Goal: Task Accomplishment & Management: Use online tool/utility

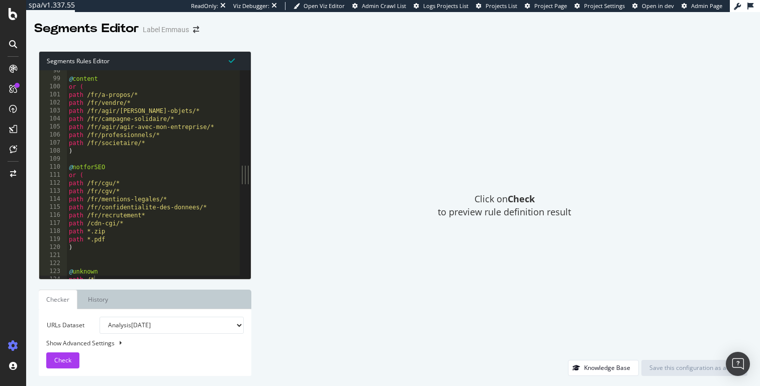
scroll to position [788, 0]
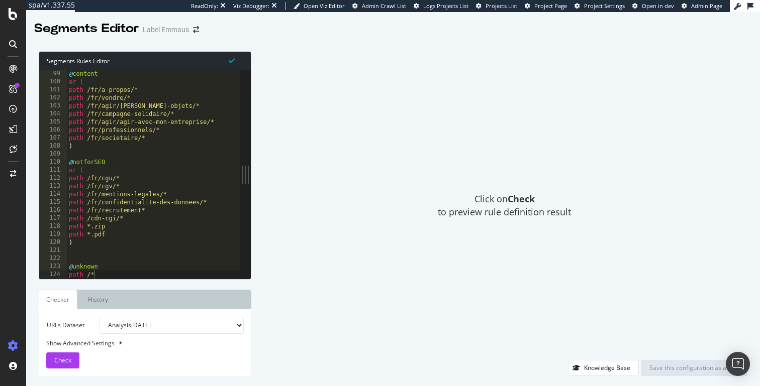
click at [183, 144] on div "@ content or ( path /fr/a-propos/* path /fr/vendre/* path /fr/agir/[PERSON_NAME…" at bounding box center [153, 182] width 173 height 225
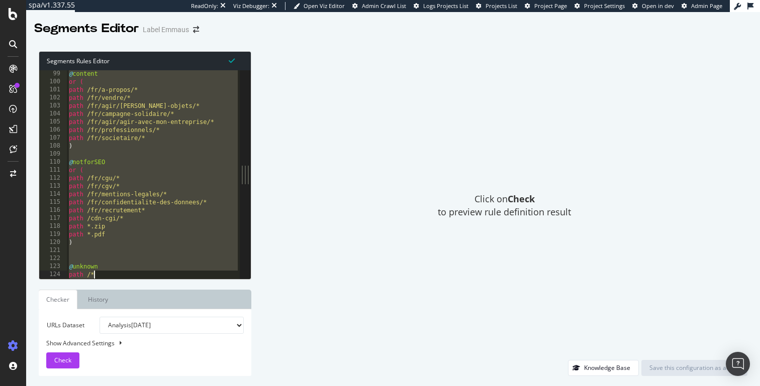
paste textarea "purpose other"
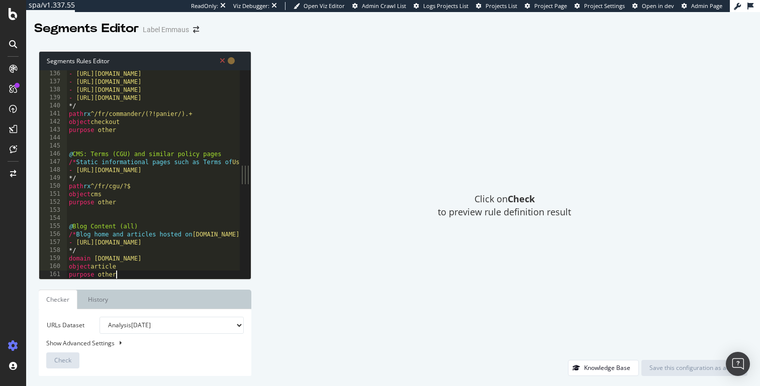
click at [195, 266] on div "- [URL][DOMAIN_NAME] - [URL][DOMAIN_NAME] - [URL][DOMAIN_NAME] - [URL][DOMAIN_N…" at bounding box center [364, 182] width 594 height 225
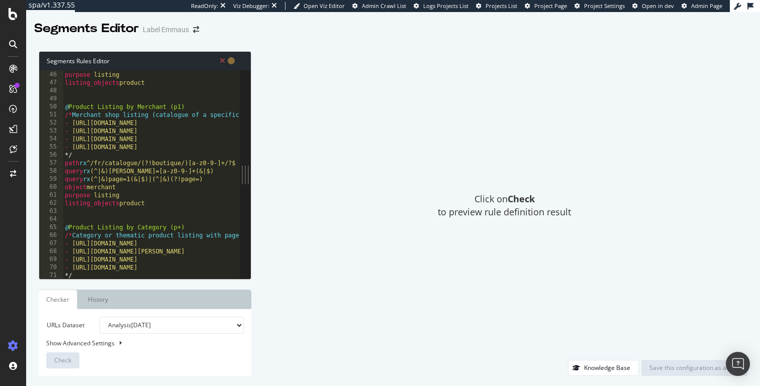
scroll to position [0, 0]
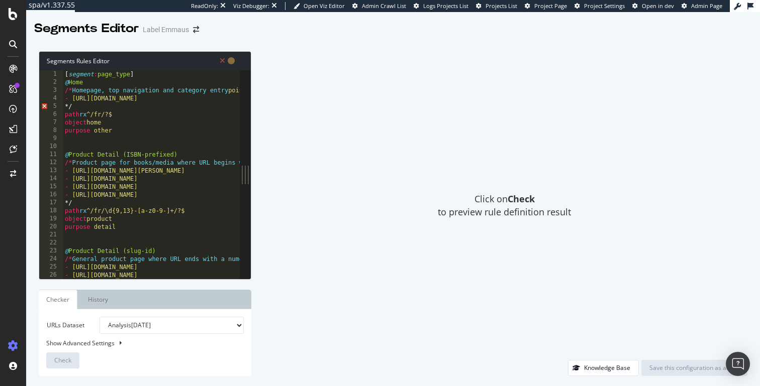
click at [67, 97] on div "[ segment : page_type ] @ Home /* Homepage, top navigation and category entry p…" at bounding box center [360, 182] width 594 height 225
click at [65, 90] on div "[ segment : page_type ] @ Home /* Homepage, top navigation and category entry p…" at bounding box center [360, 182] width 594 height 225
type textarea "/"
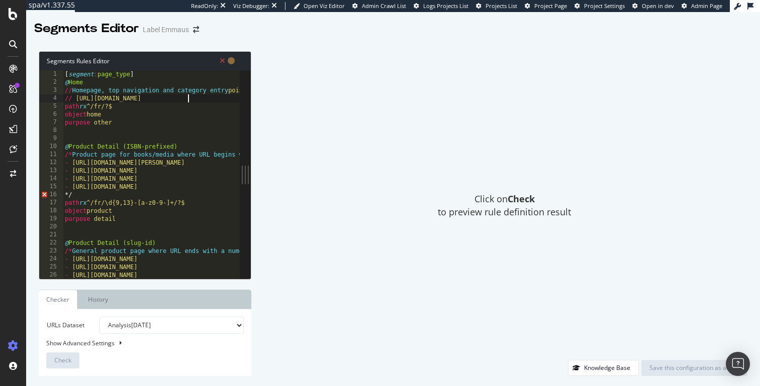
click at [92, 192] on div "[ segment : page_type ] @ Home // Homepage, top navigation and category entry p…" at bounding box center [360, 182] width 594 height 225
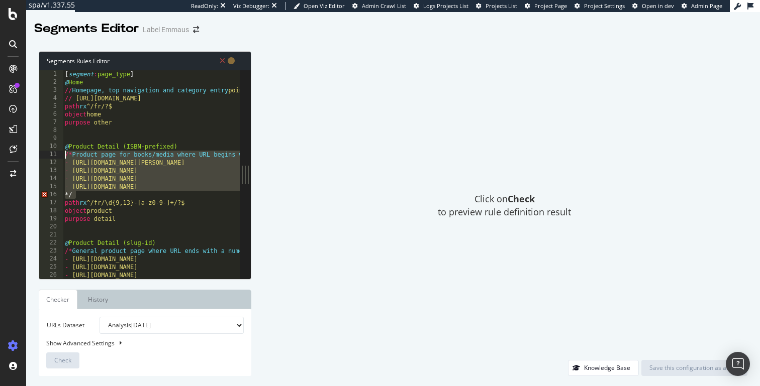
drag, startPoint x: 91, startPoint y: 194, endPoint x: 61, endPoint y: 155, distance: 49.4
click at [61, 155] on div "*/ 1 2 3 4 5 6 7 8 9 10 11 12 13 14 15 16 17 18 19 20 21 22 23 24 25 26 27 [ se…" at bounding box center [139, 174] width 200 height 208
type textarea "/* Product page for books/media where URL begins with ISBN/EAN followed by slug…"
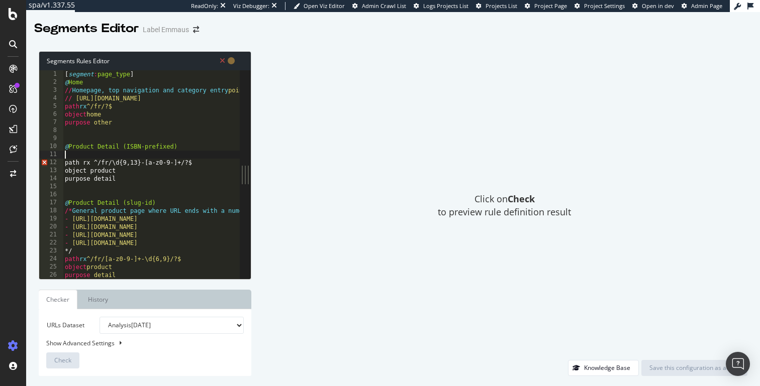
type textarea "@Product Detail (ISBN-prefixed)"
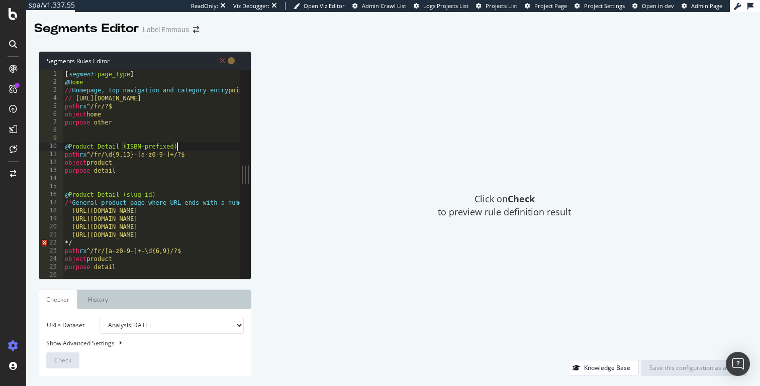
click at [199, 131] on div "[ segment : page_type ] @ Home // Homepage, top navigation and category entry p…" at bounding box center [351, 182] width 576 height 225
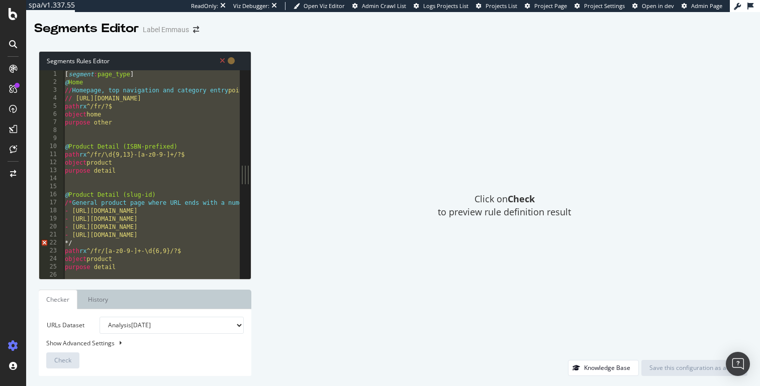
paste textarea "Cursor at row 154"
type textarea "purpose other"
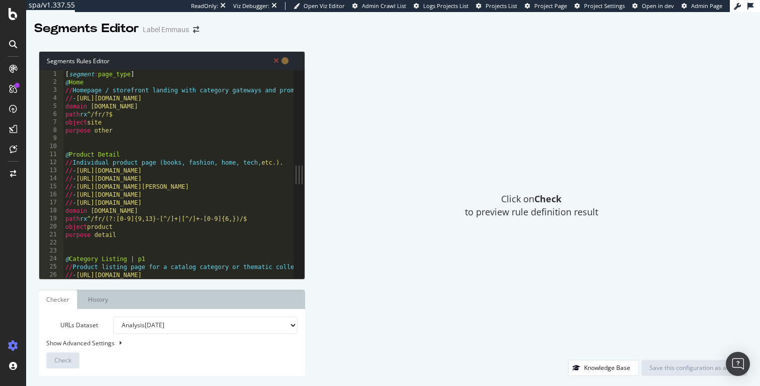
drag, startPoint x: 244, startPoint y: 170, endPoint x: 305, endPoint y: 170, distance: 61.3
click at [305, 170] on div "Segments Rules Editor purpose other 1 2 3 4 5 6 7 8 9 10 11 12 13 14 15 16 17 1…" at bounding box center [392, 213] width 733 height 345
click at [225, 138] on div "[ segment : page_type ] @ Home // Homepage / storefront landing with category g…" at bounding box center [271, 182] width 416 height 225
click at [227, 132] on div "[ segment : page_type ] @ Home // Homepage / storefront landing with category g…" at bounding box center [271, 182] width 416 height 225
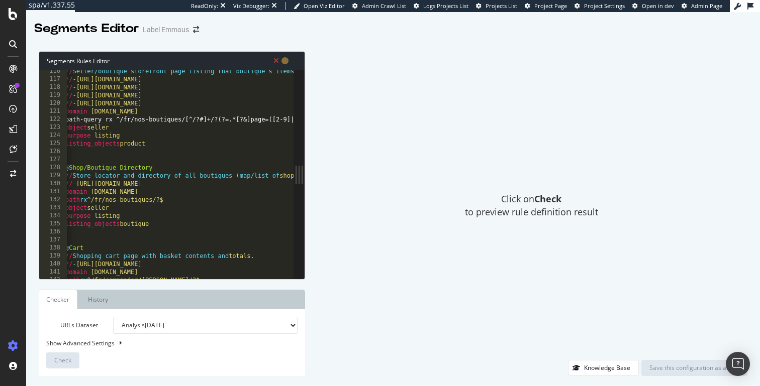
scroll to position [924, 0]
click at [106, 118] on div "@ Seller Shopfront Listing | p+ // Seller/boutique storefront page listing that…" at bounding box center [271, 174] width 416 height 225
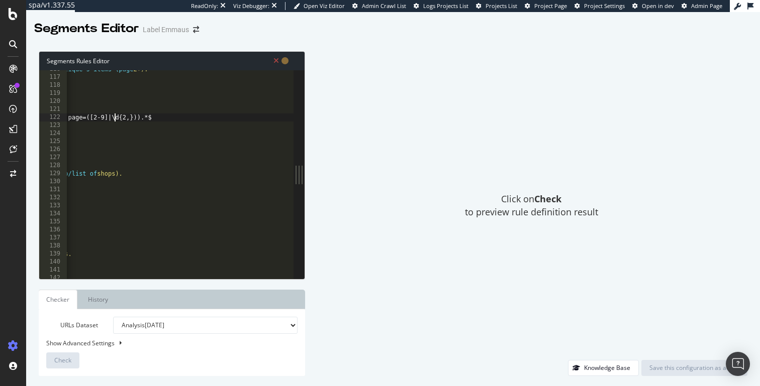
scroll to position [0, 0]
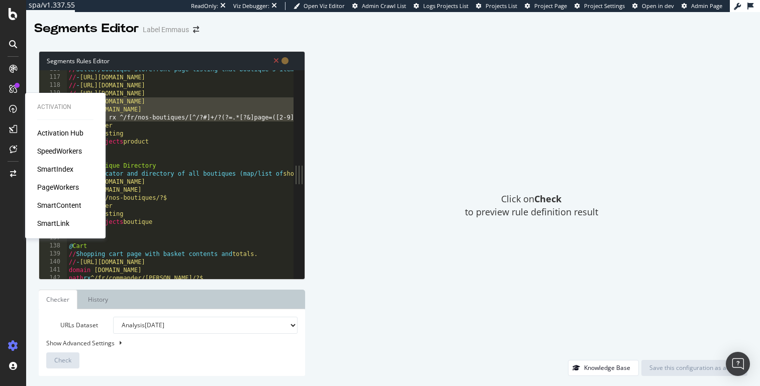
drag, startPoint x: 115, startPoint y: 119, endPoint x: 22, endPoint y: 104, distance: 93.6
click at [22, 104] on div "Activation Activation Hub SpeedWorkers SmartIndex PageWorkers SmartContent Smar…" at bounding box center [380, 193] width 760 height 386
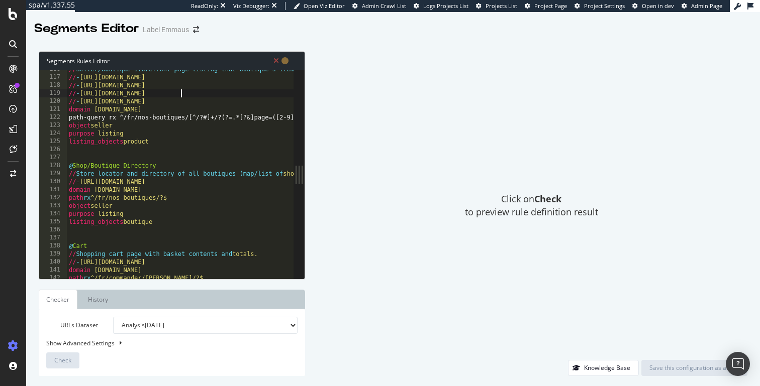
click at [182, 95] on div "// Seller/boutique storefront page listing that boutique’s items (page 2+). // …" at bounding box center [275, 177] width 416 height 225
click at [98, 118] on div "// Seller/boutique storefront page listing that boutique’s items (page 2+). // …" at bounding box center [275, 177] width 416 height 225
click at [111, 118] on div "// Seller/boutique storefront page listing that boutique’s items (page 2+). // …" at bounding box center [275, 177] width 416 height 225
drag, startPoint x: 105, startPoint y: 118, endPoint x: 83, endPoint y: 118, distance: 22.1
click at [83, 118] on div "// Seller/boutique storefront page listing that boutique’s items (page 2+). // …" at bounding box center [275, 177] width 416 height 225
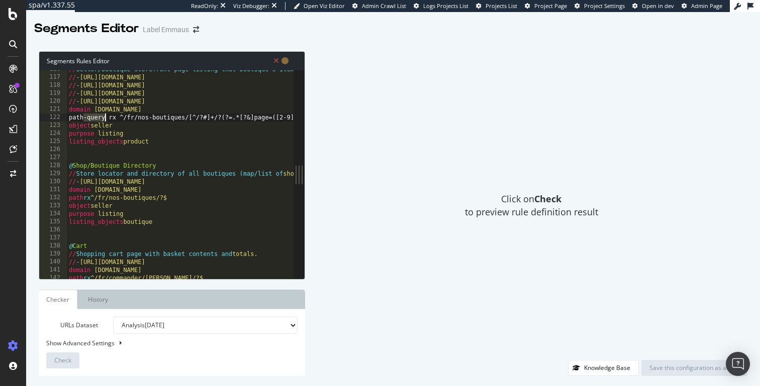
click at [122, 117] on div "// Seller/boutique storefront page listing that boutique’s items (page 2+). // …" at bounding box center [275, 177] width 416 height 225
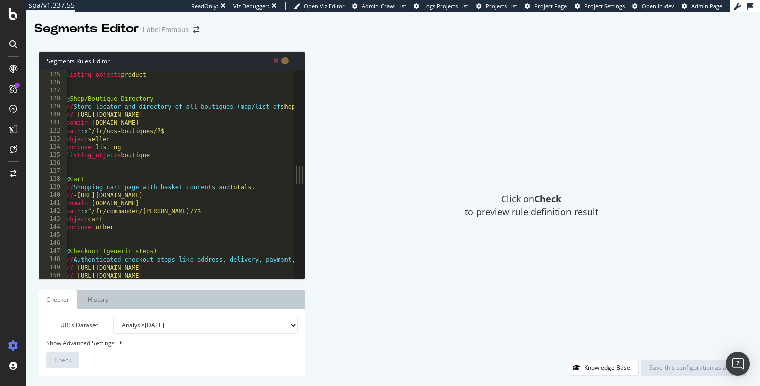
scroll to position [0, 2]
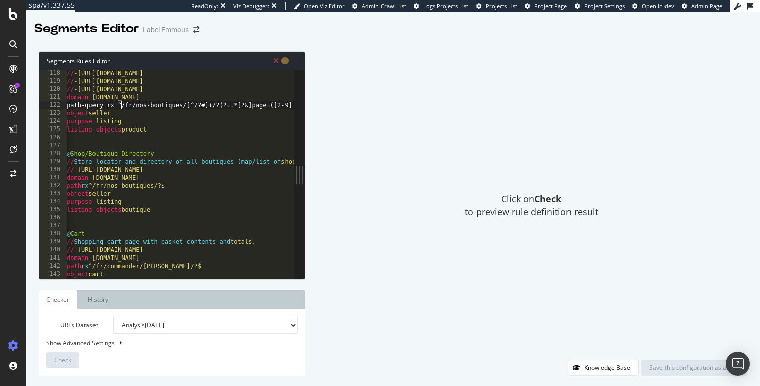
click at [128, 108] on div "// - [URL][DOMAIN_NAME] // - [URL][DOMAIN_NAME] // - [URL][DOMAIN_NAME] domain …" at bounding box center [273, 181] width 416 height 225
click at [128, 108] on div "// - [URL][DOMAIN_NAME] // - [URL][DOMAIN_NAME] // - [URL][DOMAIN_NAME] domain …" at bounding box center [275, 181] width 416 height 225
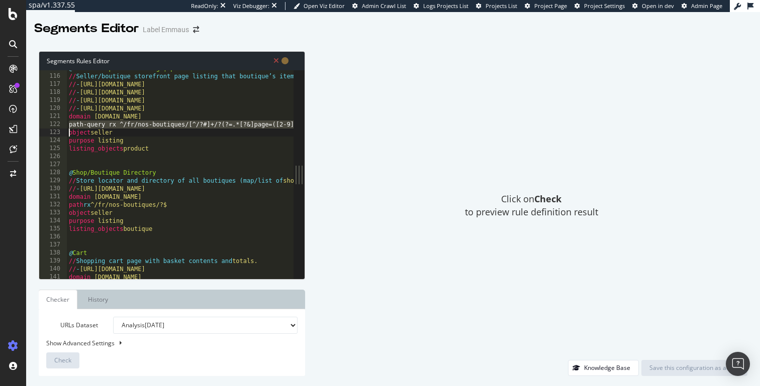
scroll to position [920, 0]
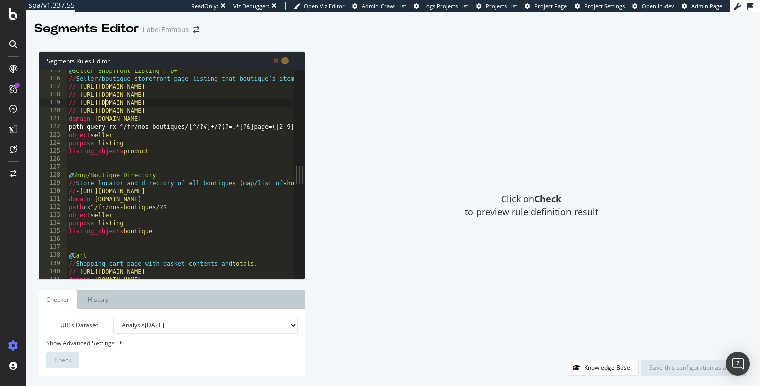
click at [106, 103] on div "@ Seller Shopfront Listing | p+ // Seller/boutique storefront page listing that…" at bounding box center [275, 179] width 416 height 225
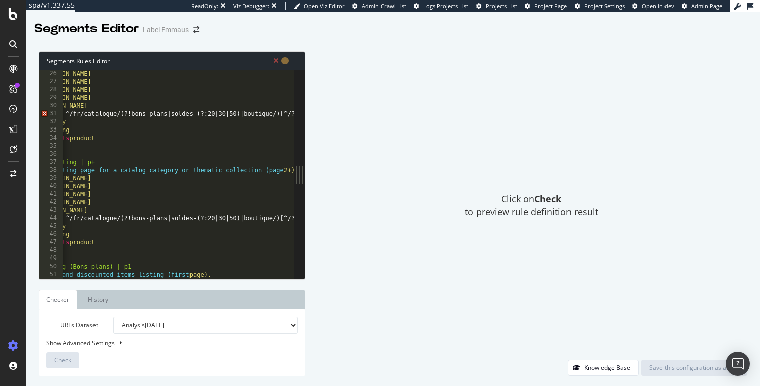
scroll to position [0, 0]
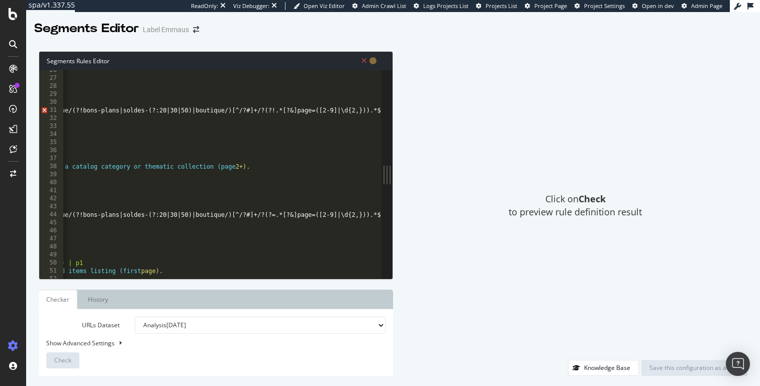
drag, startPoint x: 298, startPoint y: 173, endPoint x: 520, endPoint y: 176, distance: 221.6
click at [520, 177] on div "Segments Rules Editor // - [URL][DOMAIN_NAME] 26 27 28 29 30 31 32 33 34 35 36 …" at bounding box center [392, 213] width 733 height 345
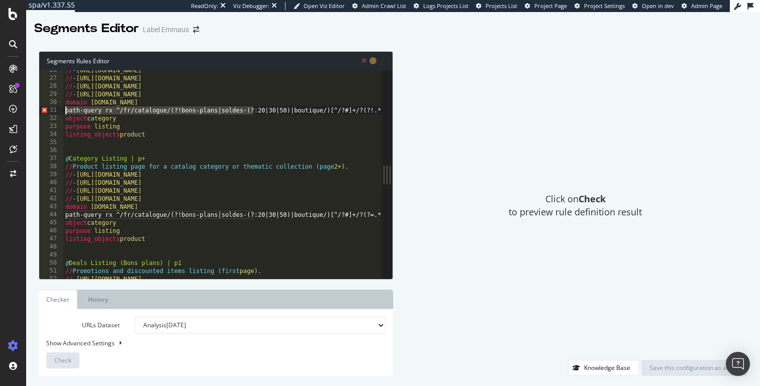
drag, startPoint x: 156, startPoint y: 111, endPoint x: 28, endPoint y: 108, distance: 128.6
click at [28, 108] on div "Segments Rules Editor path-query rx ^/fr/catalogue/(?!bons-plans|soldes-(?:20|3…" at bounding box center [392, 213] width 733 height 345
click at [164, 112] on div "// - [URL][DOMAIN_NAME] // - [URL][DOMAIN_NAME] // - [URL][DOMAIN_NAME] // - [U…" at bounding box center [271, 178] width 416 height 225
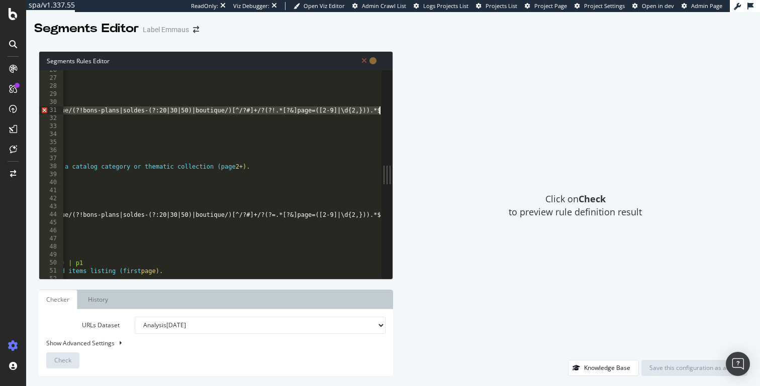
drag, startPoint x: 143, startPoint y: 111, endPoint x: 380, endPoint y: 114, distance: 237.1
click at [380, 114] on div "path-query rx ^/fr/catalogue/(?!bons-plans|soldes-(?:20|30|50)|boutique/)[^/?#]…" at bounding box center [210, 174] width 342 height 208
click at [339, 108] on div "// - [URL][DOMAIN_NAME] // - [URL][DOMAIN_NAME] // - [URL][DOMAIN_NAME] // - [U…" at bounding box center [173, 178] width 416 height 225
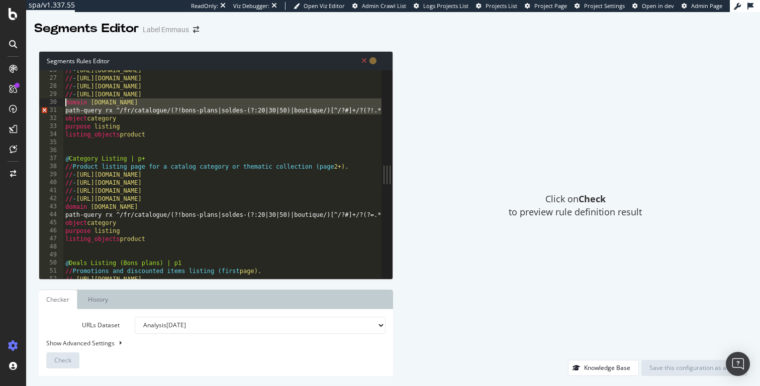
drag, startPoint x: 295, startPoint y: 112, endPoint x: 52, endPoint y: 106, distance: 242.7
click at [52, 106] on div "path-query rx ^/fr/catalogue/(?!bons-plans|soldes-(?:20|30|50)|boutique/)[^/?#]…" at bounding box center [210, 174] width 342 height 208
click at [124, 112] on div "// - [URL][DOMAIN_NAME] // - [URL][DOMAIN_NAME] // - [URL][DOMAIN_NAME] // - [U…" at bounding box center [271, 178] width 416 height 225
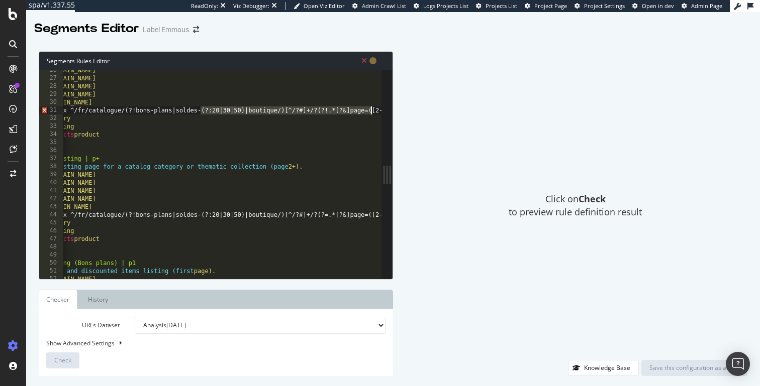
scroll to position [0, 46]
drag, startPoint x: 246, startPoint y: 111, endPoint x: 403, endPoint y: 116, distance: 157.3
click at [403, 116] on div "Segments Rules Editor path-query rx ^/fr/catalogue/(?!bons-plans|soldes-(?:20|3…" at bounding box center [392, 213] width 733 height 345
click at [234, 107] on div "// - [URL][DOMAIN_NAME] // - [URL][DOMAIN_NAME] // - [URL][DOMAIN_NAME] // - [U…" at bounding box center [226, 178] width 416 height 225
drag, startPoint x: 244, startPoint y: 111, endPoint x: 368, endPoint y: 111, distance: 124.6
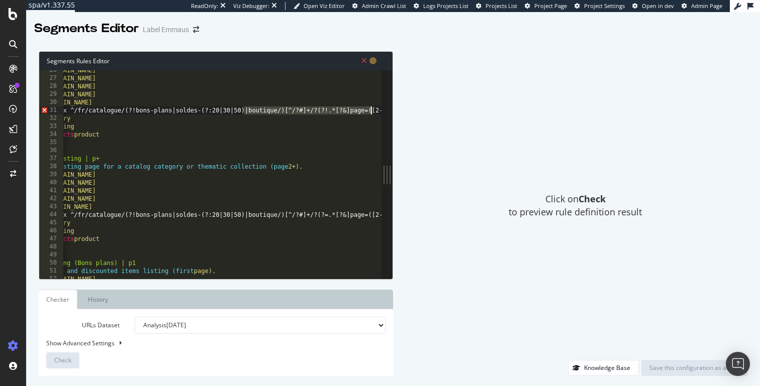
click at [368, 111] on div "// - [URL][DOMAIN_NAME] // - [URL][DOMAIN_NAME] // - [URL][DOMAIN_NAME] // - [U…" at bounding box center [226, 178] width 416 height 225
click at [251, 105] on div "// - [URL][DOMAIN_NAME] // - [URL][DOMAIN_NAME] // - [URL][DOMAIN_NAME] // - [U…" at bounding box center [226, 178] width 416 height 225
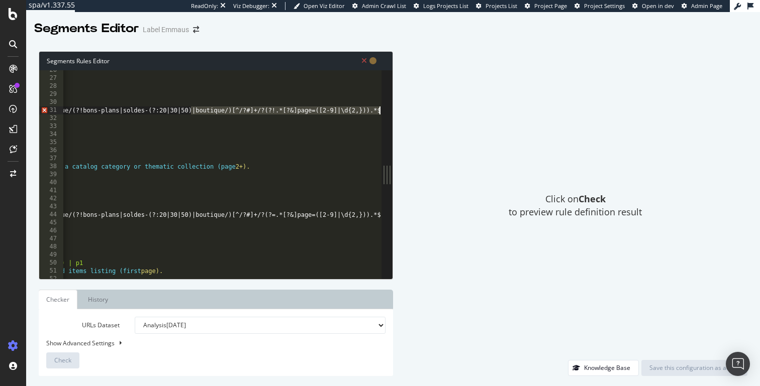
scroll to position [0, 98]
drag, startPoint x: 244, startPoint y: 111, endPoint x: 389, endPoint y: 114, distance: 145.7
click at [389, 114] on div "domain [DOMAIN_NAME] 26 27 28 29 30 31 32 33 34 35 36 37 38 39 40 41 42 43 44 4…" at bounding box center [215, 174] width 353 height 208
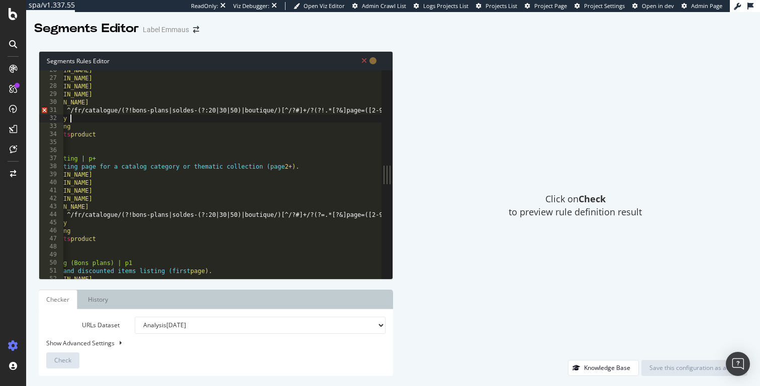
scroll to position [0, 49]
click at [230, 116] on div "// - [URL][DOMAIN_NAME] // - [URL][DOMAIN_NAME] // - [URL][DOMAIN_NAME] // - [U…" at bounding box center [222, 178] width 416 height 225
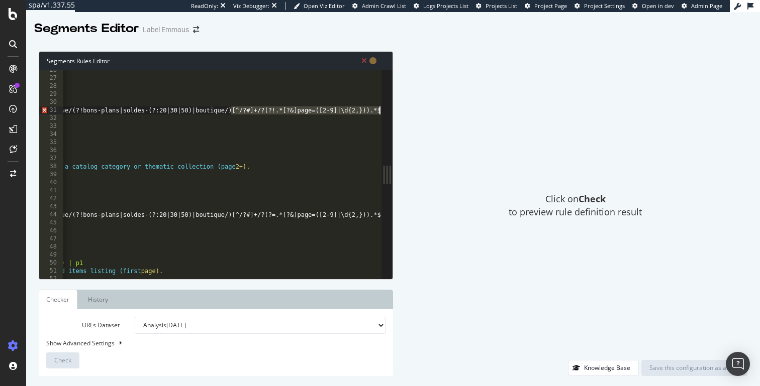
drag, startPoint x: 281, startPoint y: 112, endPoint x: 394, endPoint y: 108, distance: 113.6
click at [394, 108] on div "Segments Rules Editor object category 26 27 28 29 30 31 32 33 34 35 36 37 38 39…" at bounding box center [392, 213] width 733 height 345
click at [269, 111] on div "// - [URL][DOMAIN_NAME] // - [URL][DOMAIN_NAME] // - [URL][DOMAIN_NAME] // - [U…" at bounding box center [173, 178] width 416 height 225
drag, startPoint x: 253, startPoint y: 110, endPoint x: 395, endPoint y: 114, distance: 141.7
click at [395, 114] on div "Segments Rules Editor path-query rx ^/fr/catalogue/(?!bons-plans|soldes-(?:20|3…" at bounding box center [392, 213] width 733 height 345
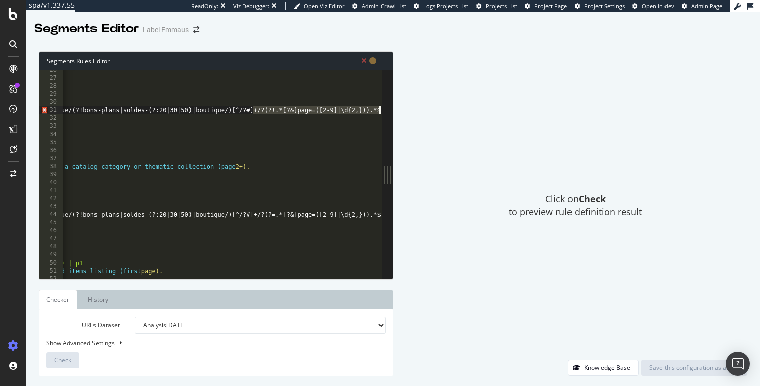
scroll to position [0, 74]
click at [231, 104] on div "// - [URL][DOMAIN_NAME] // - [URL][DOMAIN_NAME] // - [URL][DOMAIN_NAME] // - [U…" at bounding box center [173, 178] width 416 height 225
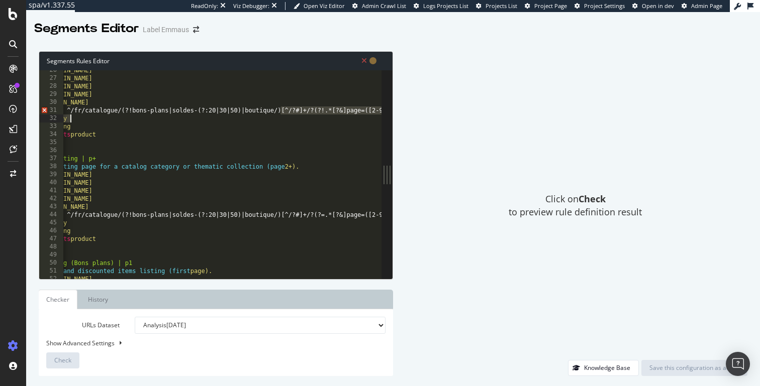
scroll to position [0, 98]
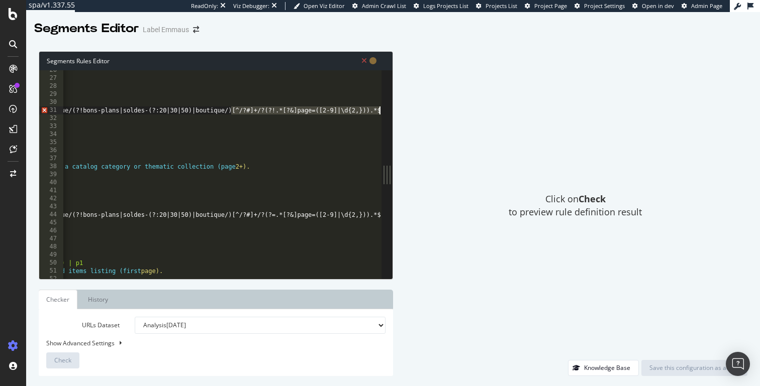
drag, startPoint x: 255, startPoint y: 112, endPoint x: 395, endPoint y: 113, distance: 140.7
click at [395, 113] on div "Segments Rules Editor domain [DOMAIN_NAME] 26 27 28 29 30 31 32 33 34 35 36 37 …" at bounding box center [392, 213] width 733 height 345
click at [267, 109] on div "// - [URL][DOMAIN_NAME] // - [URL][DOMAIN_NAME] // - [URL][DOMAIN_NAME] // - [U…" at bounding box center [173, 178] width 416 height 225
click at [241, 110] on div "// - [URL][DOMAIN_NAME] // - [URL][DOMAIN_NAME] // - [URL][DOMAIN_NAME] // - [U…" at bounding box center [173, 178] width 416 height 225
drag, startPoint x: 232, startPoint y: 110, endPoint x: 376, endPoint y: 111, distance: 143.7
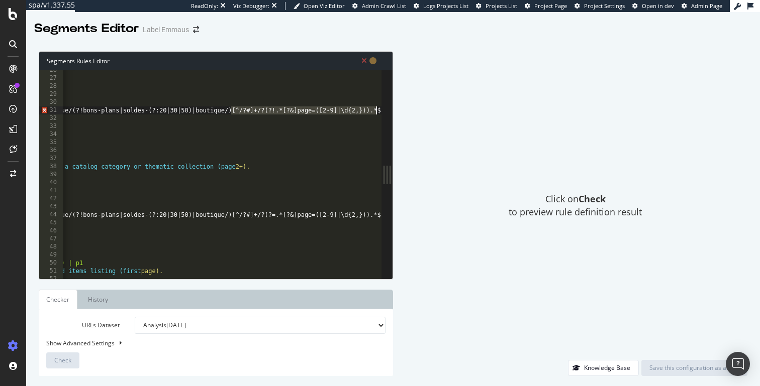
click at [376, 111] on div "path-query rx ^/fr/catalogue/(?!bons-plans|soldes-(?:20|30|50)|boutique/)[^/?#]…" at bounding box center [210, 174] width 342 height 208
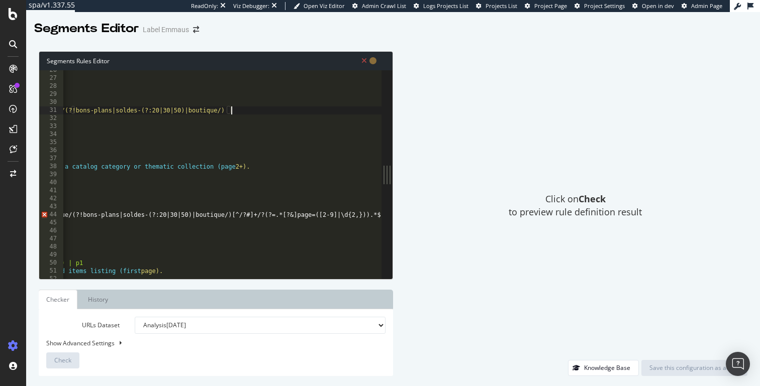
scroll to position [0, 22]
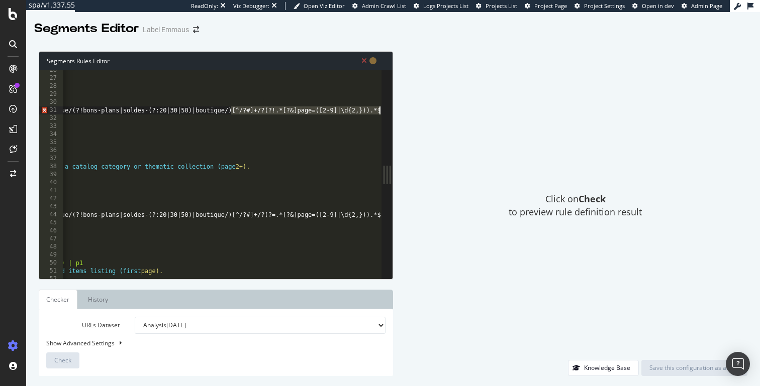
click at [261, 113] on div "// - [URL][DOMAIN_NAME] // - [URL][DOMAIN_NAME] // - [URL][DOMAIN_NAME] // - [U…" at bounding box center [173, 178] width 416 height 225
drag, startPoint x: 238, startPoint y: 111, endPoint x: 376, endPoint y: 110, distance: 138.1
click at [376, 110] on div "path-query rx ^/fr/catalogue/(?!bons-plans|soldes-(?:20|30|50)|boutique/)[^/?#]…" at bounding box center [210, 174] width 342 height 208
click at [278, 104] on div "// - [URL][DOMAIN_NAME] // - [URL][DOMAIN_NAME] // - [URL][DOMAIN_NAME] // - [U…" at bounding box center [173, 178] width 416 height 225
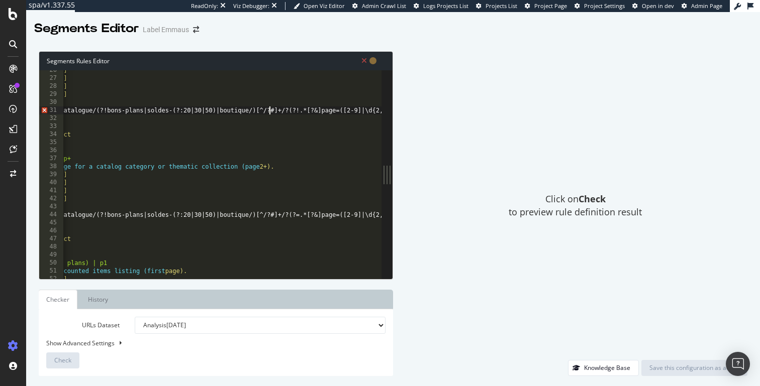
scroll to position [0, 98]
drag, startPoint x: 269, startPoint y: 112, endPoint x: 393, endPoint y: 111, distance: 124.6
click at [393, 111] on div "Segments Rules Editor domain [DOMAIN_NAME] 26 27 28 29 30 31 32 33 34 35 36 37 …" at bounding box center [392, 213] width 733 height 345
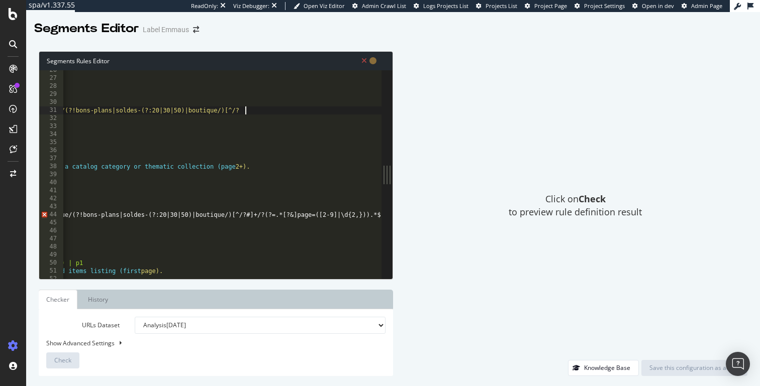
paste textarea "#]+/?(?!.*[?&]page=([2-9]|\d{2,})).*$"
click at [254, 112] on div "// - [URL][DOMAIN_NAME] // - [URL][DOMAIN_NAME] // - [URL][DOMAIN_NAME] // - [U…" at bounding box center [173, 178] width 416 height 225
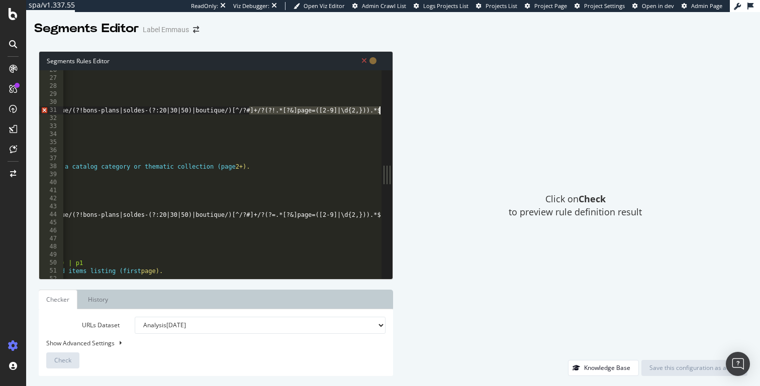
drag, startPoint x: 250, startPoint y: 112, endPoint x: 396, endPoint y: 112, distance: 146.2
click at [396, 112] on div "Segments Rules Editor path-query rx ^/fr/catalogue/(?!bons-plans|soldes-(?:20|3…" at bounding box center [392, 213] width 733 height 345
paste textarea "]+/?(?!.*[?&]page=([2-9]|\d{2,})).*$"
click at [245, 110] on div "// - [URL][DOMAIN_NAME] // - [URL][DOMAIN_NAME] // - [URL][DOMAIN_NAME] // - [U…" at bounding box center [173, 178] width 416 height 225
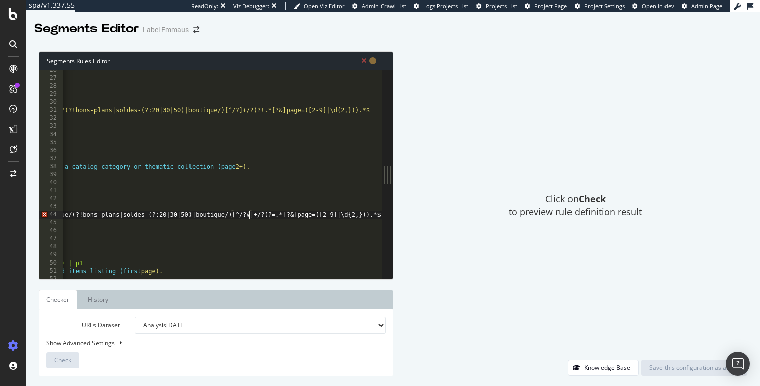
click at [248, 215] on div "// - [URL][DOMAIN_NAME] // - [URL][DOMAIN_NAME] // - [URL][DOMAIN_NAME] // - [U…" at bounding box center [173, 178] width 416 height 225
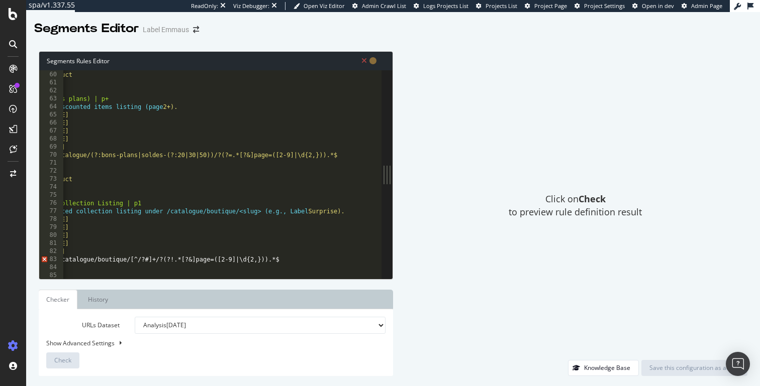
scroll to position [516, 0]
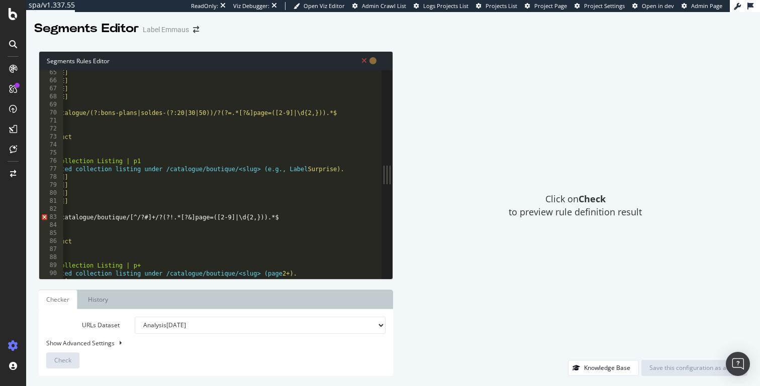
click at [148, 217] on div "// - [URL][DOMAIN_NAME] // - [URL][DOMAIN_NAME] // - [URL][DOMAIN_NAME] // - [U…" at bounding box center [196, 181] width 413 height 225
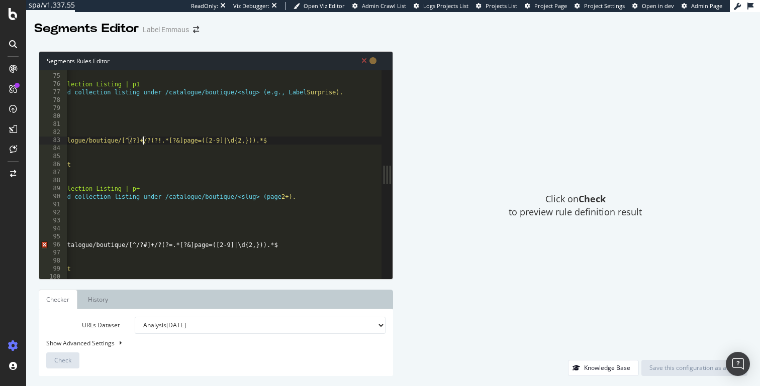
scroll to position [0, 79]
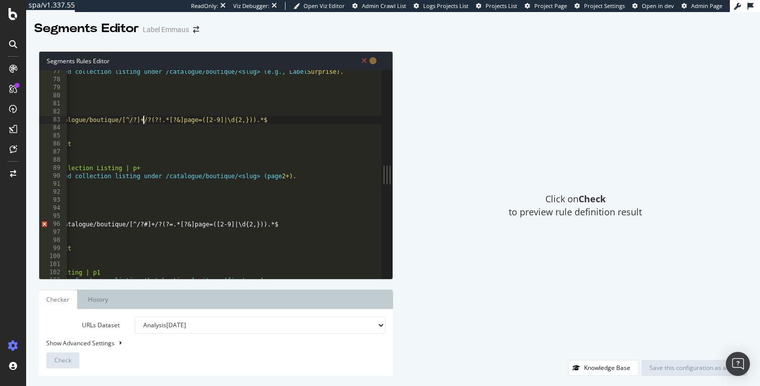
click at [147, 223] on div "// Editorial or curated collection listing under /catalogue/boutique/<slug> (e.…" at bounding box center [195, 180] width 413 height 225
click at [124, 226] on div "// Editorial or curated collection listing under /catalogue/boutique/<slug> (pa…" at bounding box center [189, 181] width 413 height 225
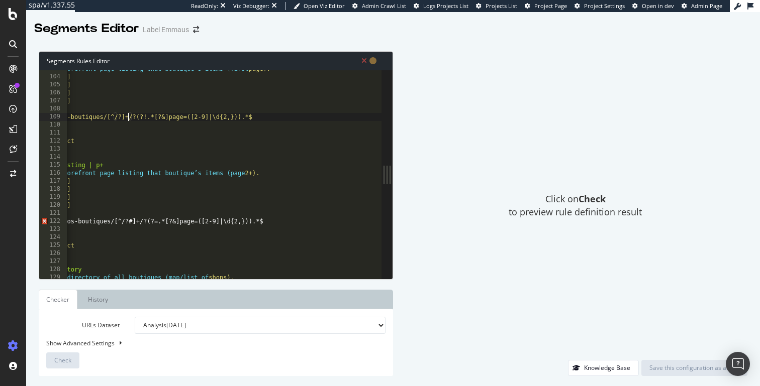
click at [132, 221] on div "// Seller/boutique storefront page listing that boutique’s items (first page). …" at bounding box center [198, 177] width 413 height 225
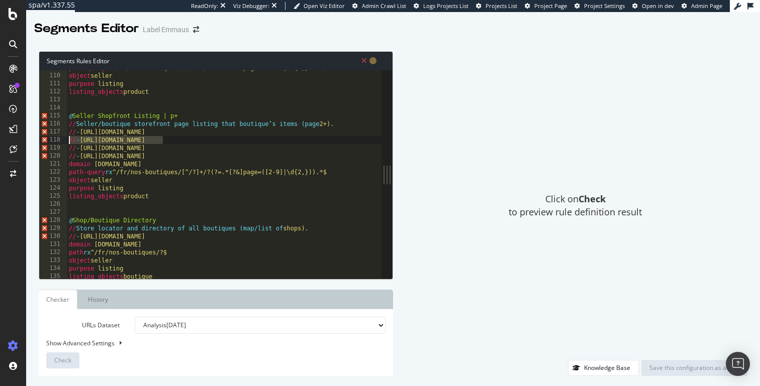
drag, startPoint x: 152, startPoint y: 141, endPoint x: 45, endPoint y: 140, distance: 107.0
click at [45, 140] on div "path-query rx ^/fr/nos-boutiques/[^/?]+/?(?=.*[?&]page=([2-9]|\d{2,})).*$ 109 1…" at bounding box center [210, 174] width 342 height 208
type textarea "// - [URL][DOMAIN_NAME]"
click at [102, 98] on div "path-query rx ^/fr/nos-boutiques/[^/?]+/?(?!.*[?&]page=([2-9]|\d{2,})).*$ objec…" at bounding box center [273, 176] width 413 height 225
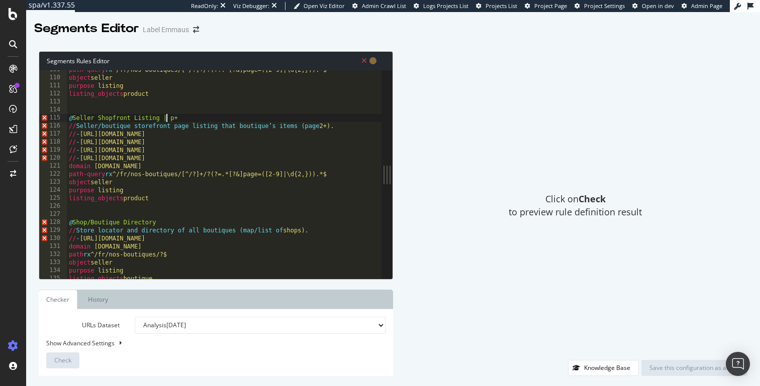
click at [166, 117] on div "path-query rx ^/fr/nos-boutiques/[^/?]+/?(?!.*[?&]page=([2-9]|\d{2,})).*$ objec…" at bounding box center [273, 178] width 413 height 225
click at [181, 119] on div "path-query rx ^/fr/nos-boutiques/[^/?]+/?(?!.*[?&]page=([2-9]|\d{2,})).*$ objec…" at bounding box center [273, 178] width 413 height 225
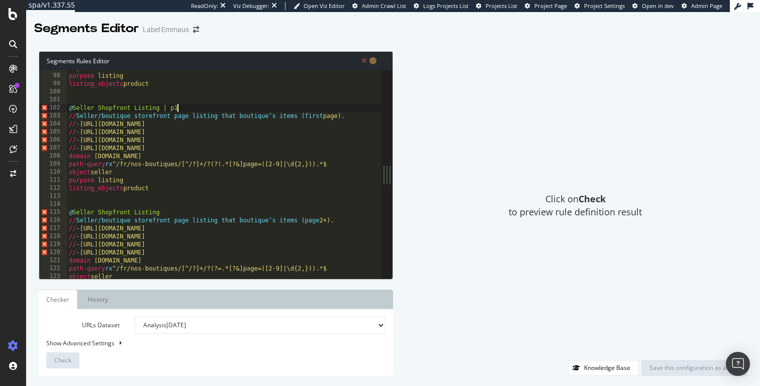
click at [188, 109] on div "object collection purpose listing listing_objects product @ Seller Shopfront Li…" at bounding box center [273, 176] width 413 height 225
click at [77, 108] on div "object collection purpose listing listing_objects product @ Seller Shopfront Li…" at bounding box center [273, 176] width 413 height 225
click at [74, 108] on div "object collection purpose listing listing_objects product @ Seller Shopfront Li…" at bounding box center [273, 176] width 413 height 225
click at [96, 108] on div "object collection purpose listing listing_objects product @ Seller Shopfront Li…" at bounding box center [273, 176] width 413 height 225
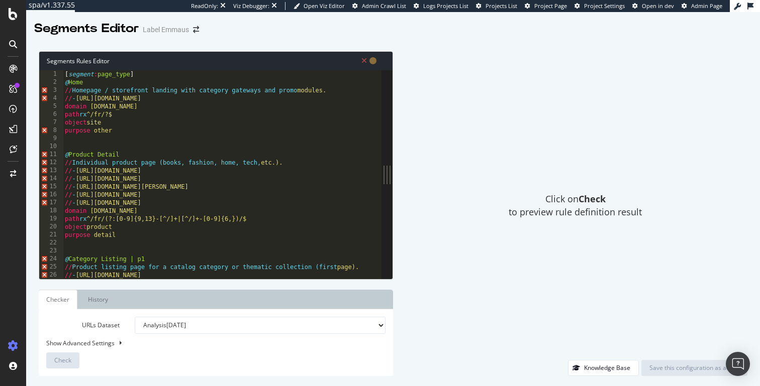
click at [98, 158] on div "[ segment : page_type ] @ Home // Homepage / storefront landing with category g…" at bounding box center [269, 182] width 413 height 225
click at [72, 163] on div "[ segment : page_type ] @ Home // Homepage / storefront landing with category g…" at bounding box center [269, 182] width 413 height 225
click at [74, 170] on div "[ segment : page_type ] @ Home // Homepage / storefront landing with category g…" at bounding box center [269, 182] width 413 height 225
click at [72, 162] on div "[ segment : page_type ] @ Home // Homepage / storefront landing with category g…" at bounding box center [269, 182] width 413 height 225
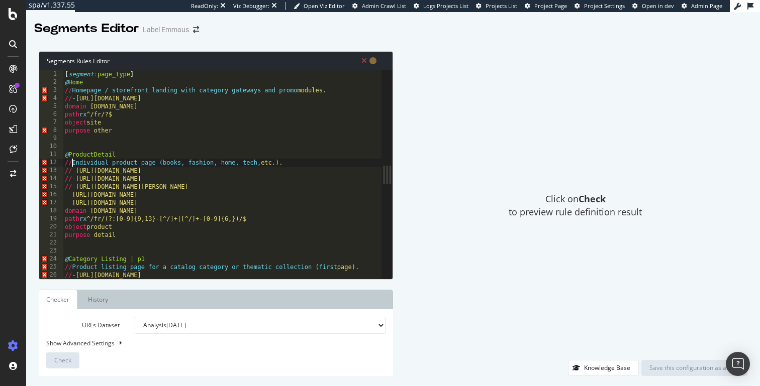
click at [73, 164] on div "[ segment : page_type ] @ Home // Homepage / storefront landing with category g…" at bounding box center [269, 182] width 413 height 225
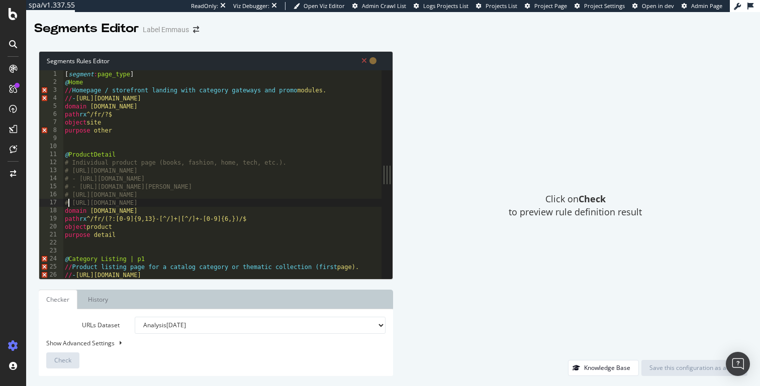
type textarea "# [URL][DOMAIN_NAME]"
